Goal: Register for event/course

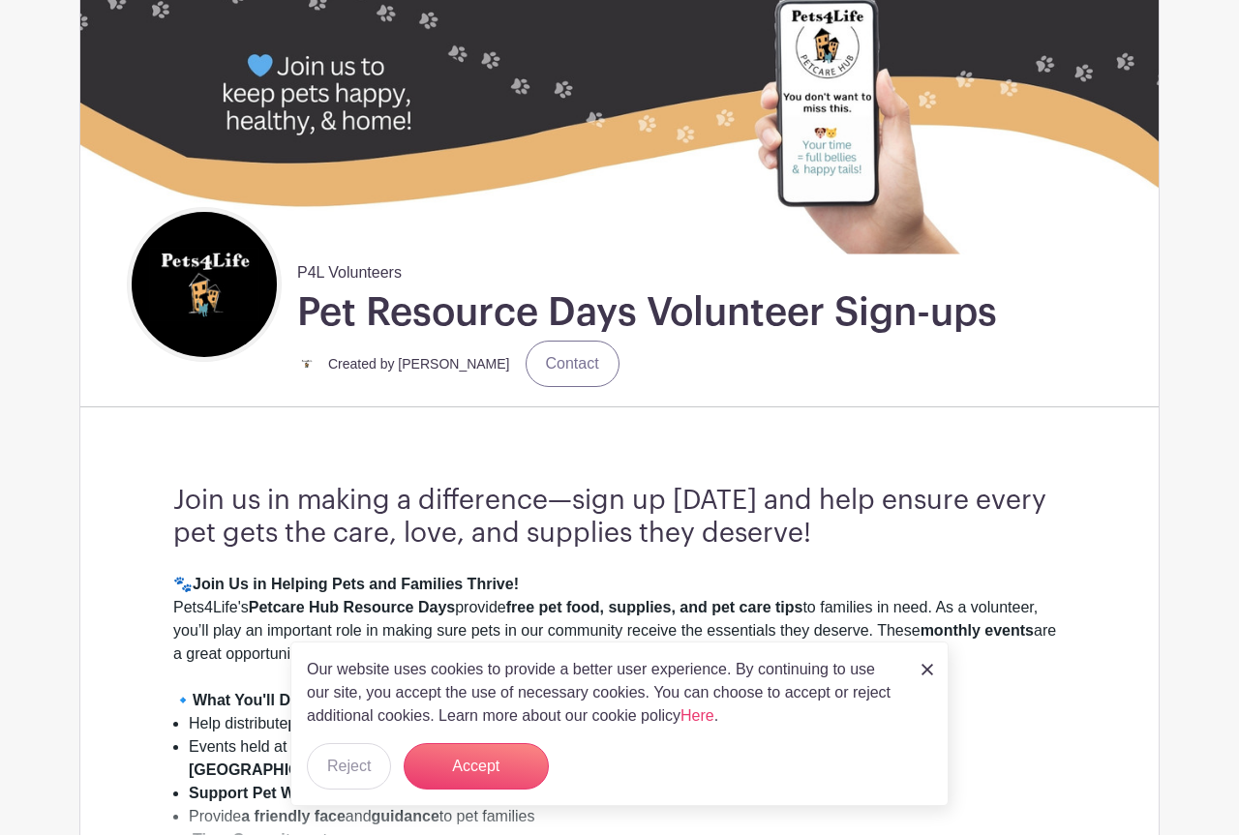
scroll to position [395, 0]
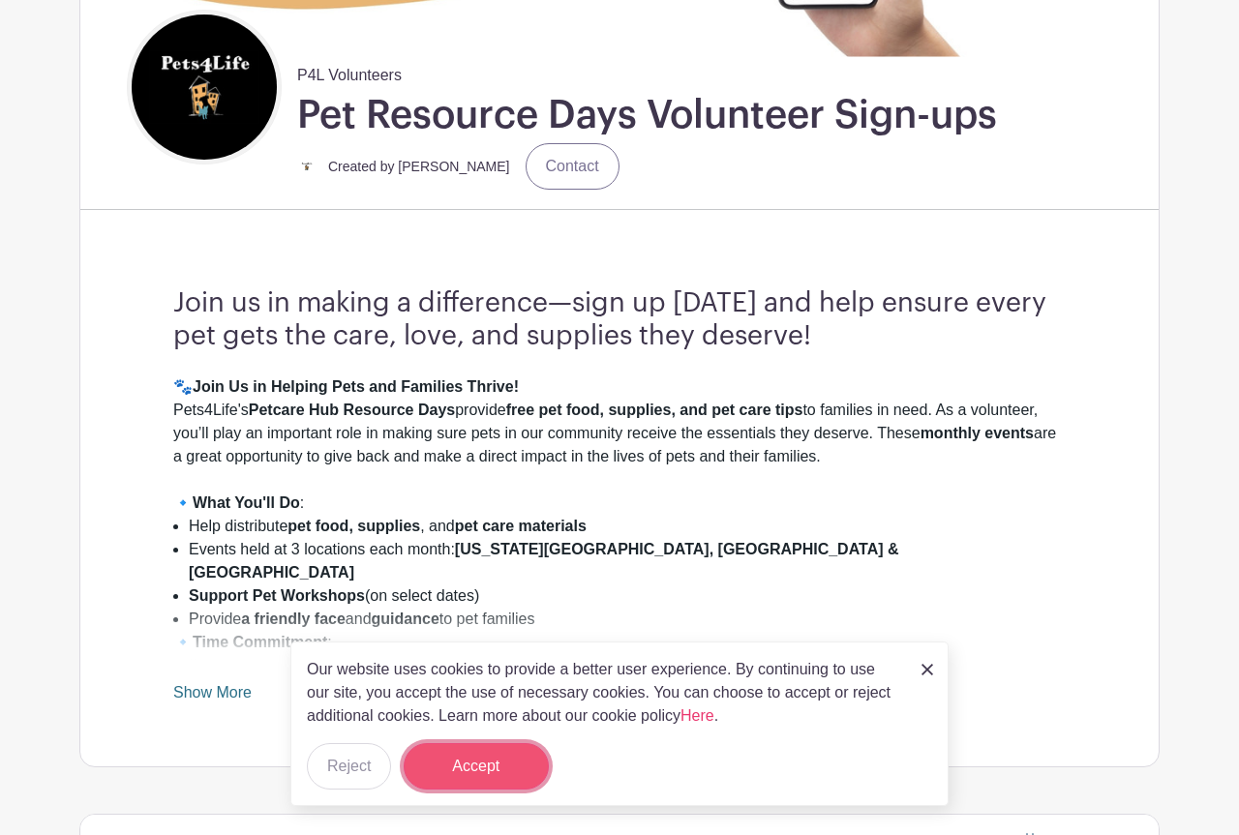
click at [491, 773] on button "Accept" at bounding box center [476, 766] width 145 height 46
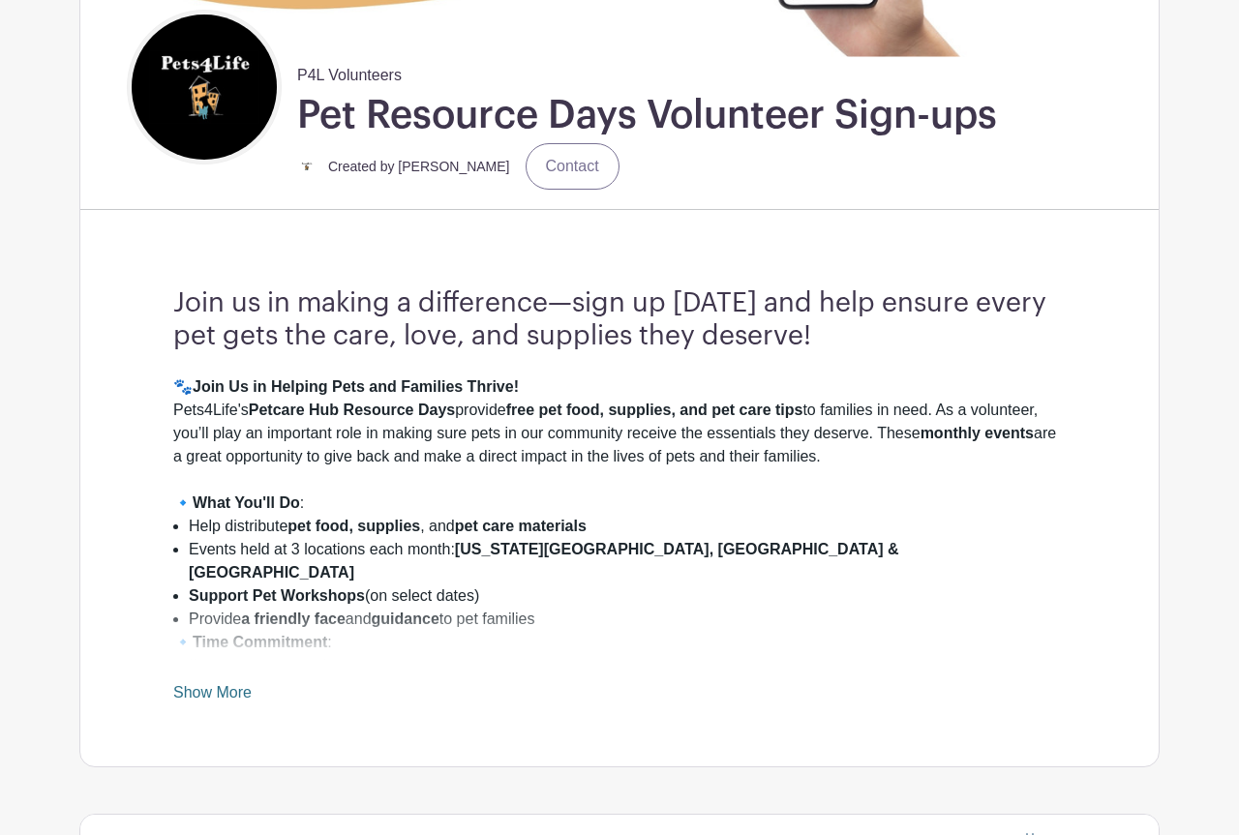
click at [219, 695] on link "Show More" at bounding box center [212, 696] width 78 height 24
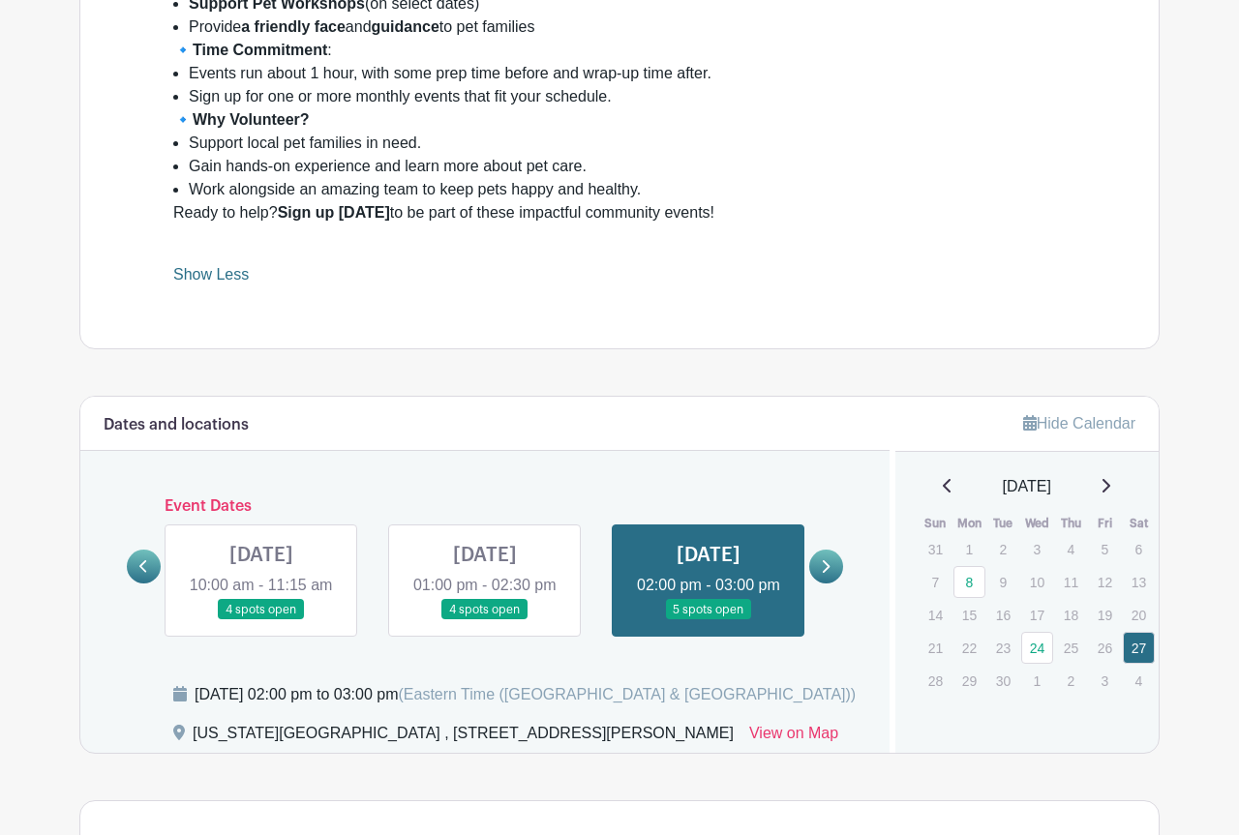
scroll to position [1086, 0]
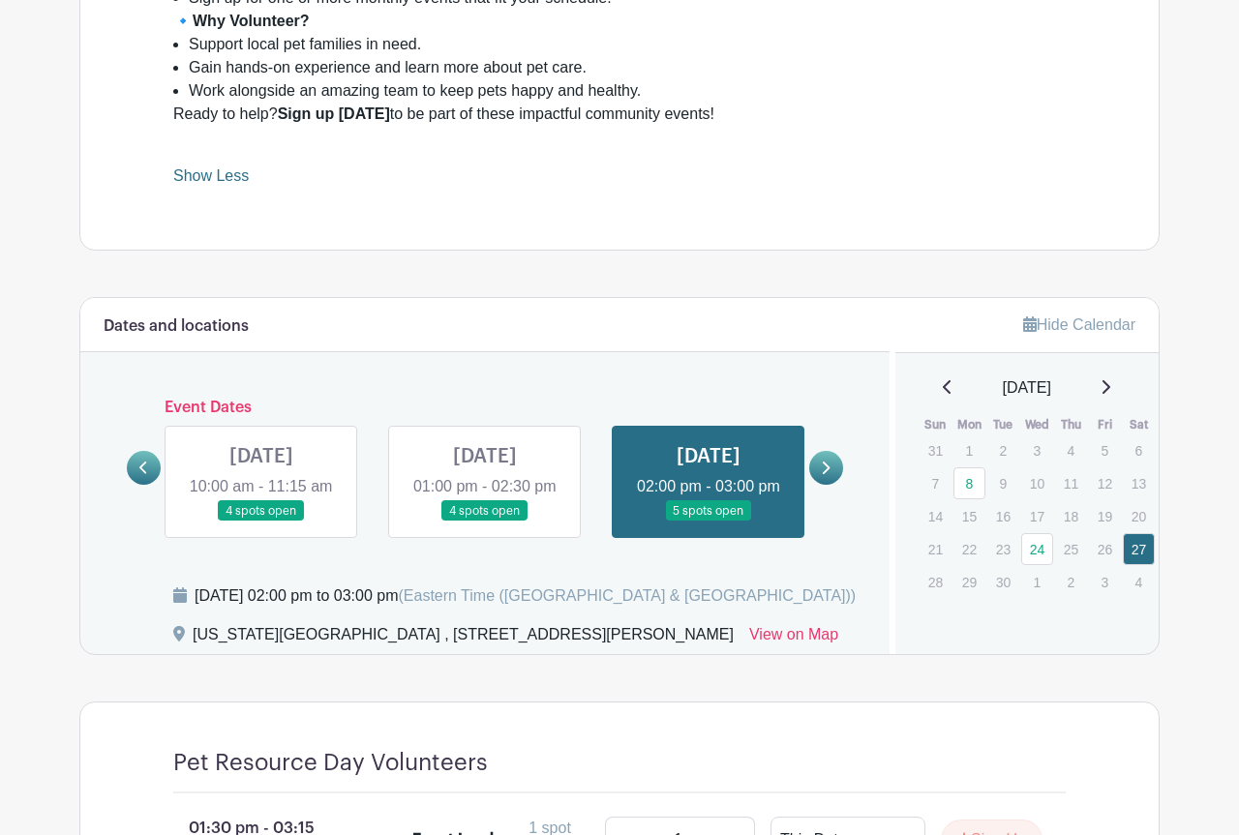
click at [825, 471] on link at bounding box center [826, 468] width 34 height 34
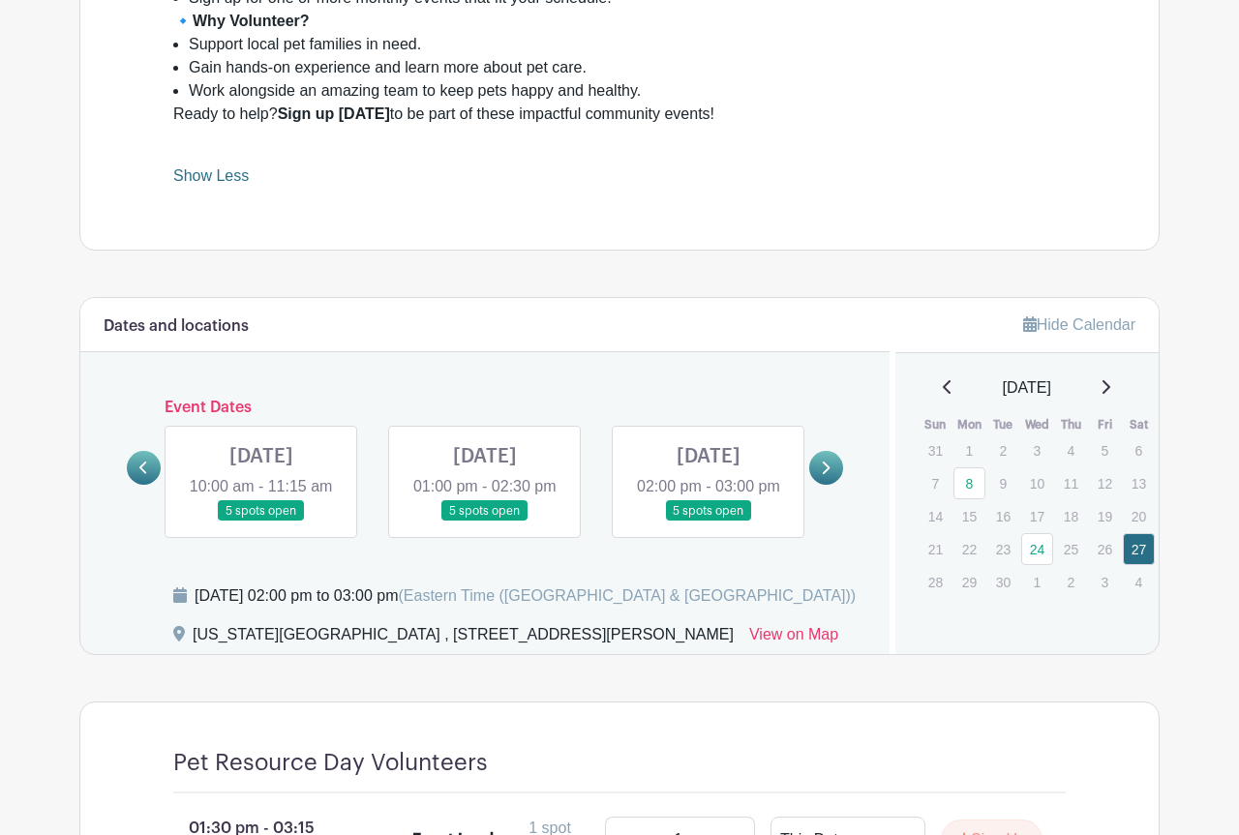
click at [824, 471] on link at bounding box center [826, 468] width 34 height 34
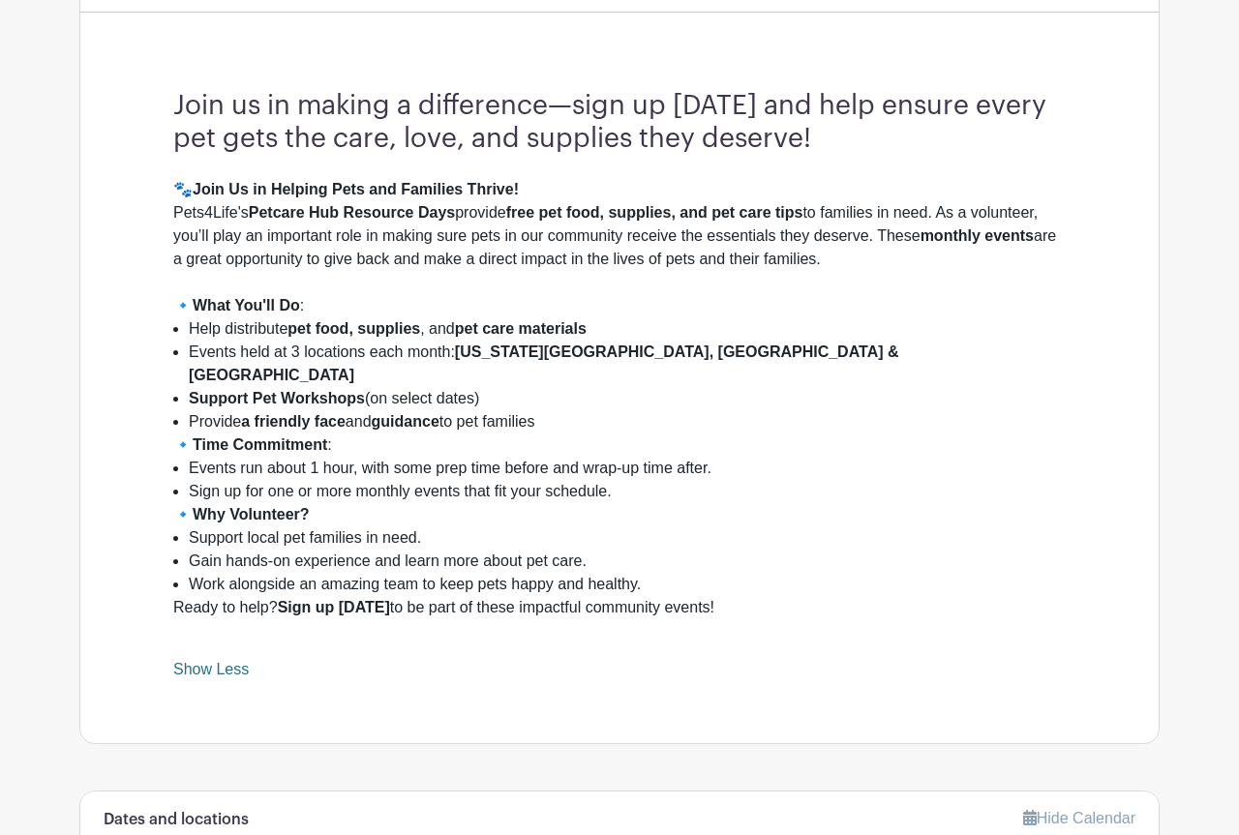
scroll to position [0, 0]
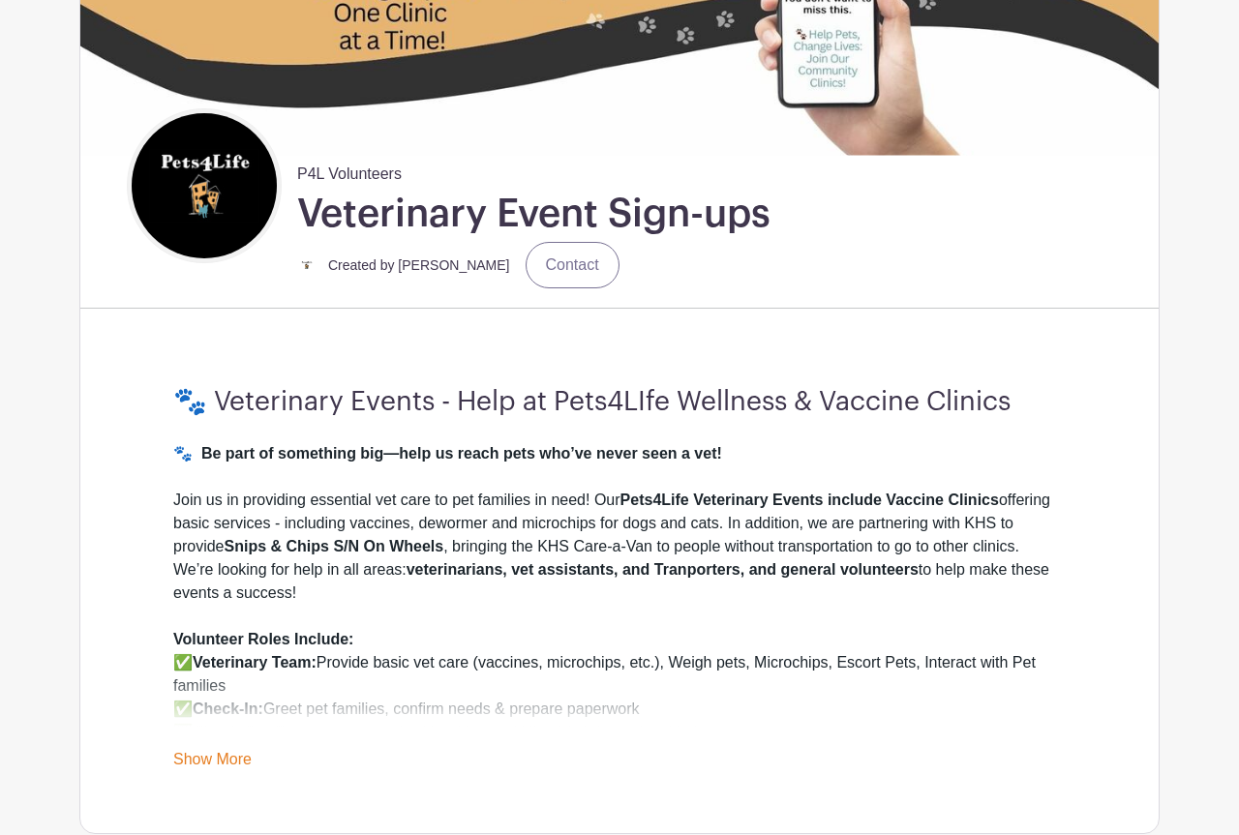
scroll to position [888, 0]
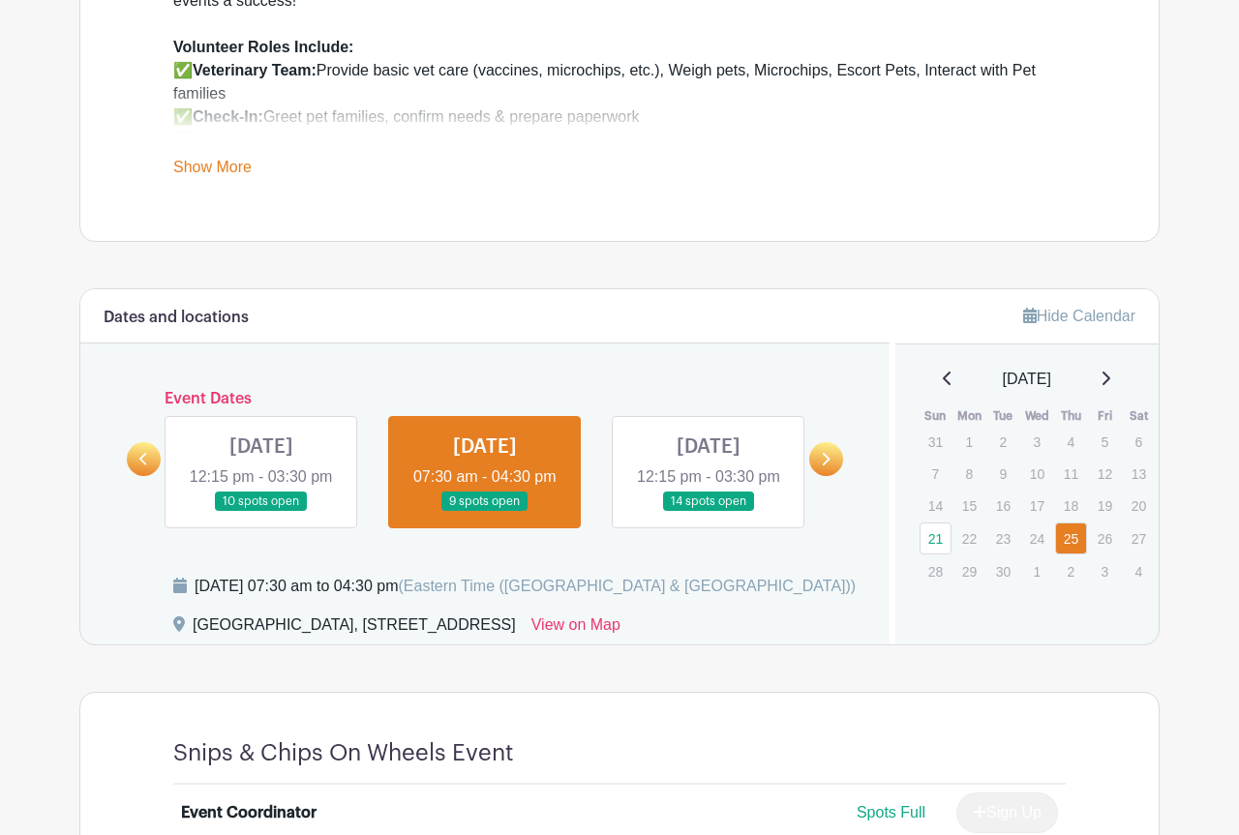
click at [820, 470] on link at bounding box center [826, 459] width 34 height 34
